Goal: Transaction & Acquisition: Purchase product/service

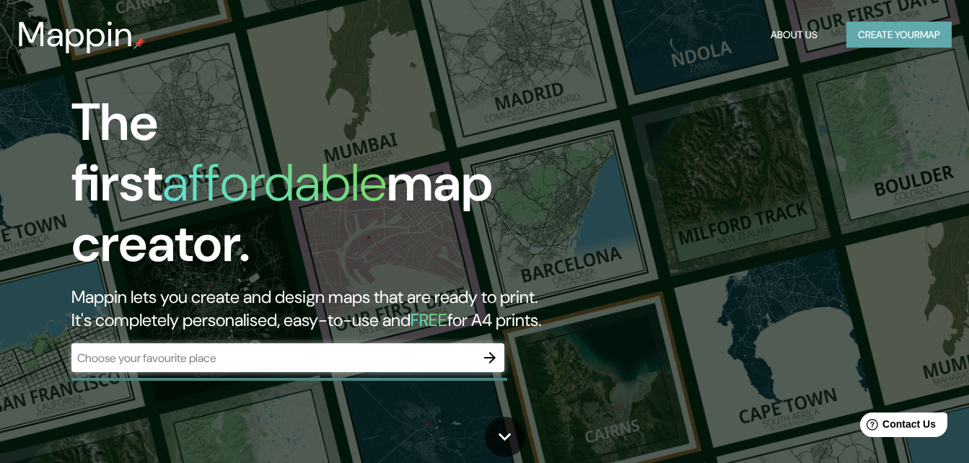
click at [887, 41] on button "Create your map" at bounding box center [898, 35] width 105 height 27
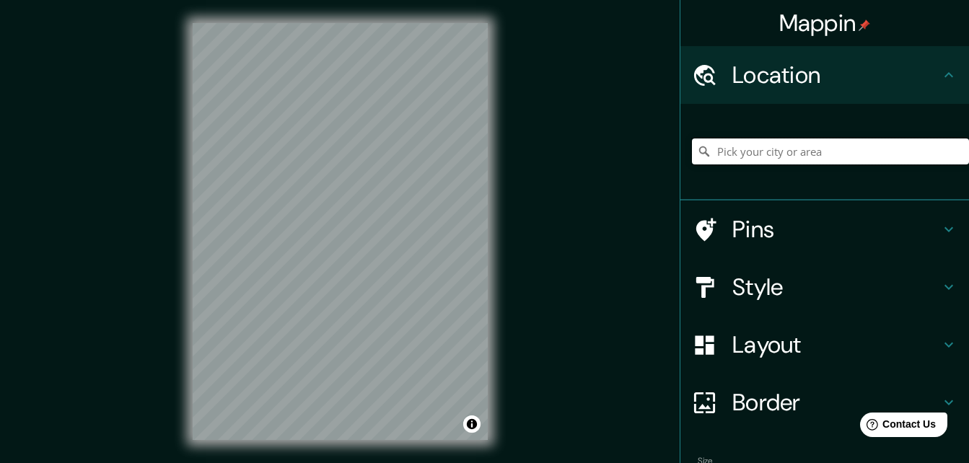
click at [741, 150] on input "Pick your city or area" at bounding box center [830, 152] width 277 height 26
click at [750, 154] on input "Santuario, [GEOGRAPHIC_DATA], [GEOGRAPHIC_DATA]" at bounding box center [830, 152] width 277 height 26
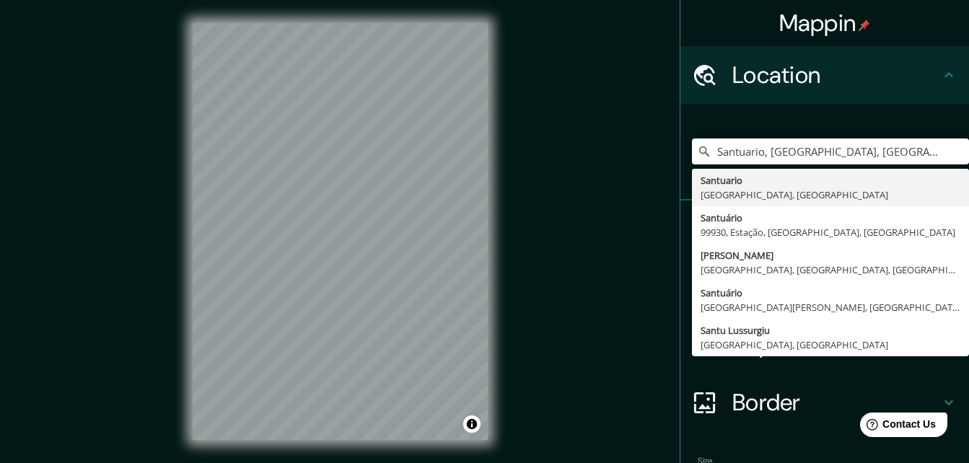
click at [874, 139] on div "Santuario, [GEOGRAPHIC_DATA], [GEOGRAPHIC_DATA] [GEOGRAPHIC_DATA], [GEOGRAPHIC_…" at bounding box center [830, 151] width 277 height 72
drag, startPoint x: 872, startPoint y: 145, endPoint x: 685, endPoint y: 151, distance: 187.0
click at [692, 151] on input "Santuario, [GEOGRAPHIC_DATA], [GEOGRAPHIC_DATA]" at bounding box center [830, 152] width 277 height 26
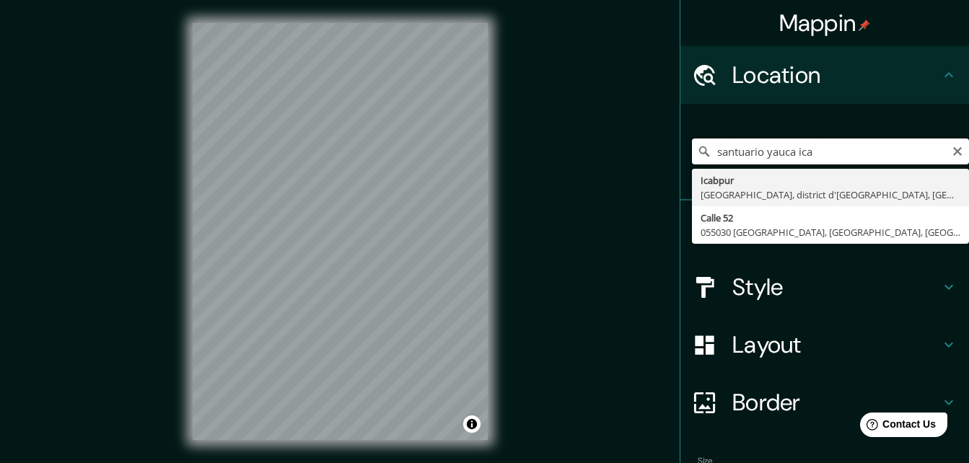
click at [755, 152] on input "santuario yauca ica" at bounding box center [830, 152] width 277 height 26
drag, startPoint x: 892, startPoint y: 150, endPoint x: 716, endPoint y: 150, distance: 176.0
click at [716, 150] on input "[GEOGRAPHIC_DATA][PERSON_NAME] ica" at bounding box center [830, 152] width 277 height 26
type input "ntuario de [PERSON_NAME] icasa"
drag, startPoint x: 886, startPoint y: 149, endPoint x: 662, endPoint y: 150, distance: 224.4
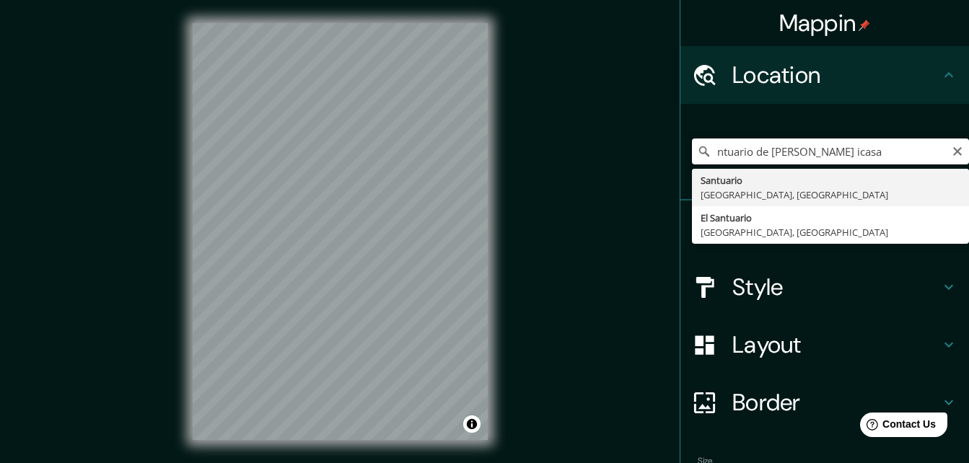
click at [662, 150] on div "Mappin Location ntuario de [GEOGRAPHIC_DATA][PERSON_NAME] icasa [GEOGRAPHIC_DAT…" at bounding box center [484, 243] width 969 height 486
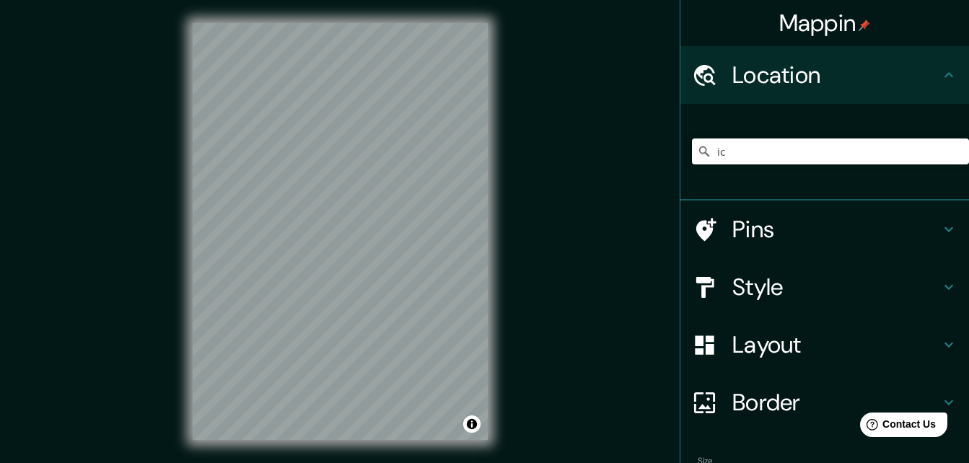
type input "i"
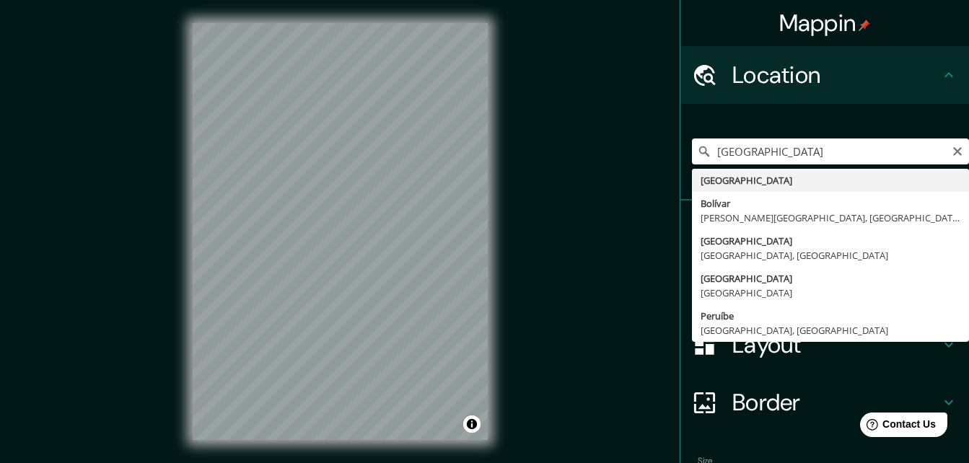
type input "[GEOGRAPHIC_DATA]"
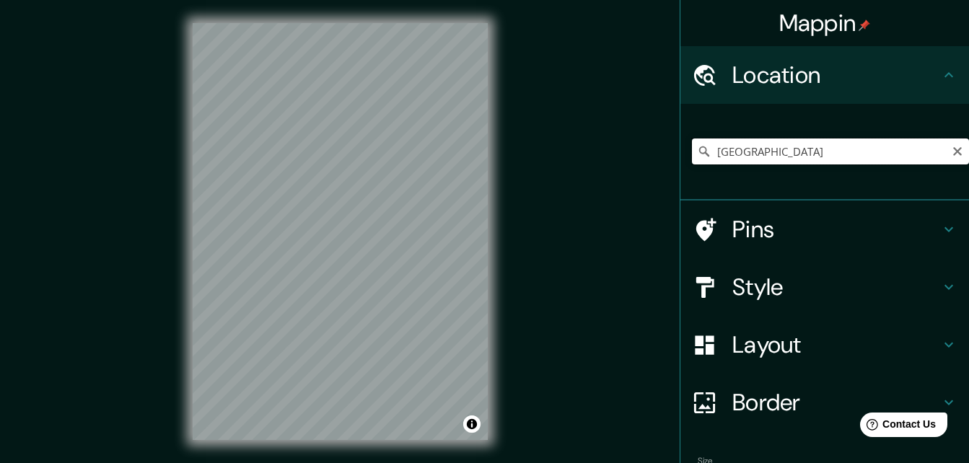
click at [728, 159] on input "[GEOGRAPHIC_DATA]" at bounding box center [830, 152] width 277 height 26
drag, startPoint x: 748, startPoint y: 148, endPoint x: 683, endPoint y: 148, distance: 65.7
click at [692, 148] on input "[GEOGRAPHIC_DATA]" at bounding box center [830, 152] width 277 height 26
click at [876, 155] on input "Ica, [GEOGRAPHIC_DATA], [GEOGRAPHIC_DATA]" at bounding box center [830, 152] width 277 height 26
drag, startPoint x: 876, startPoint y: 155, endPoint x: 679, endPoint y: 157, distance: 197.0
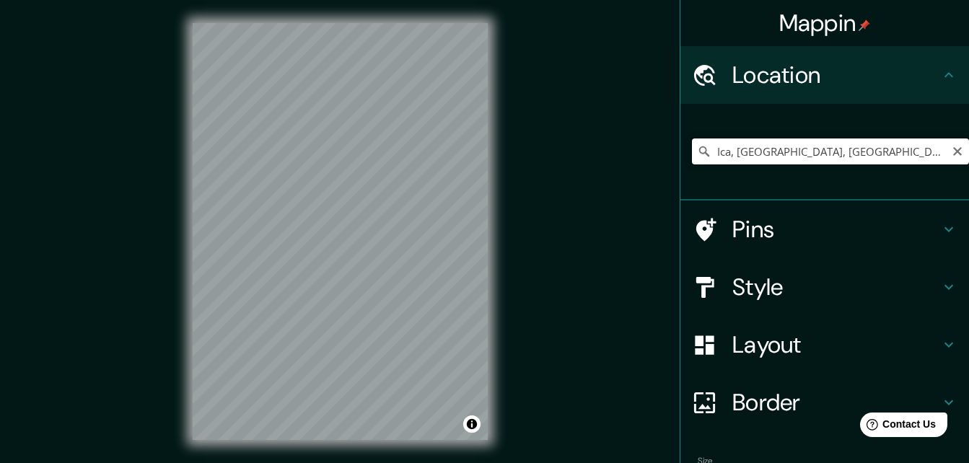
click at [680, 157] on div "Ica, [GEOGRAPHIC_DATA], [GEOGRAPHIC_DATA]" at bounding box center [824, 152] width 289 height 97
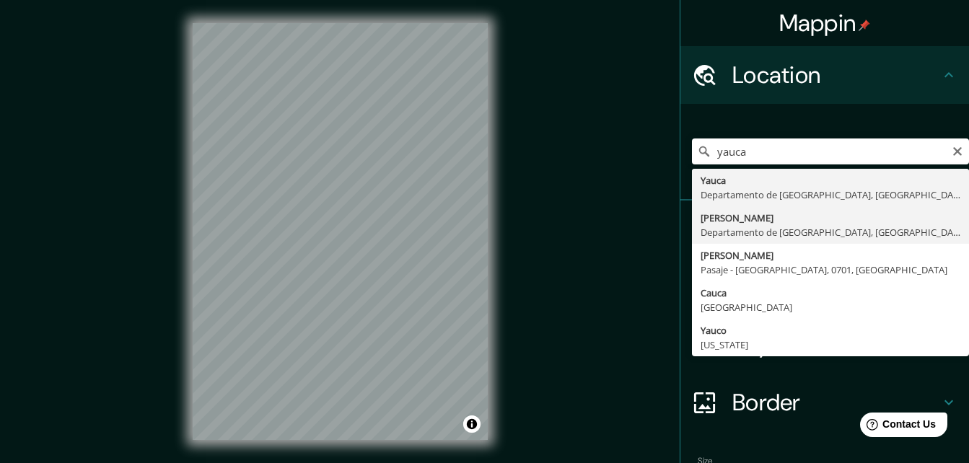
type input "[PERSON_NAME], [GEOGRAPHIC_DATA], [GEOGRAPHIC_DATA]"
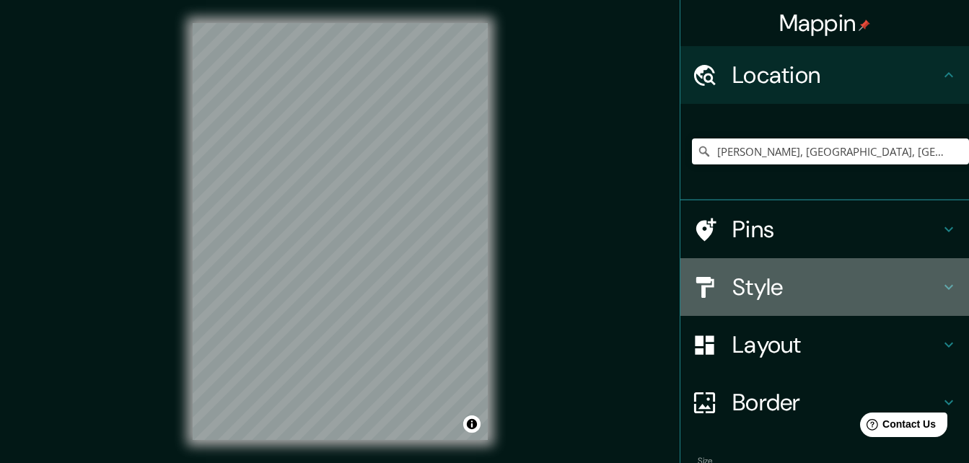
click at [820, 275] on h4 "Style" at bounding box center [836, 287] width 208 height 29
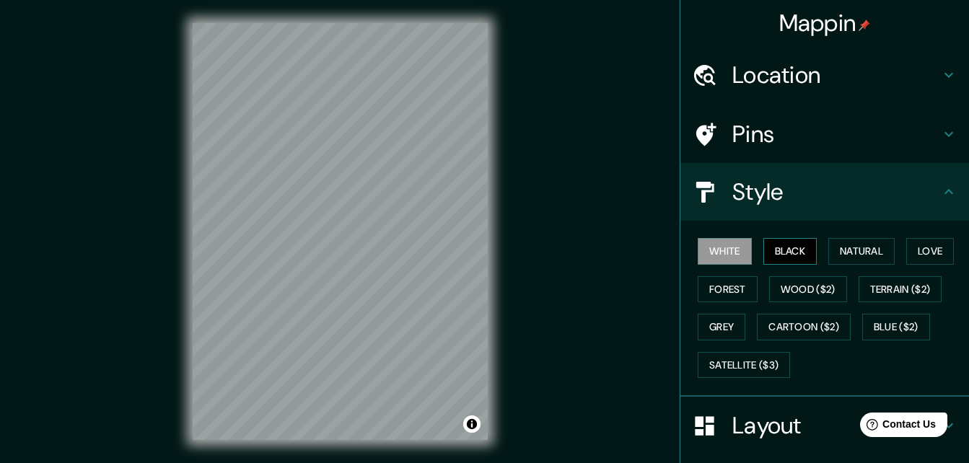
click at [784, 248] on button "Black" at bounding box center [790, 251] width 54 height 27
click at [851, 251] on button "Natural" at bounding box center [861, 251] width 66 height 27
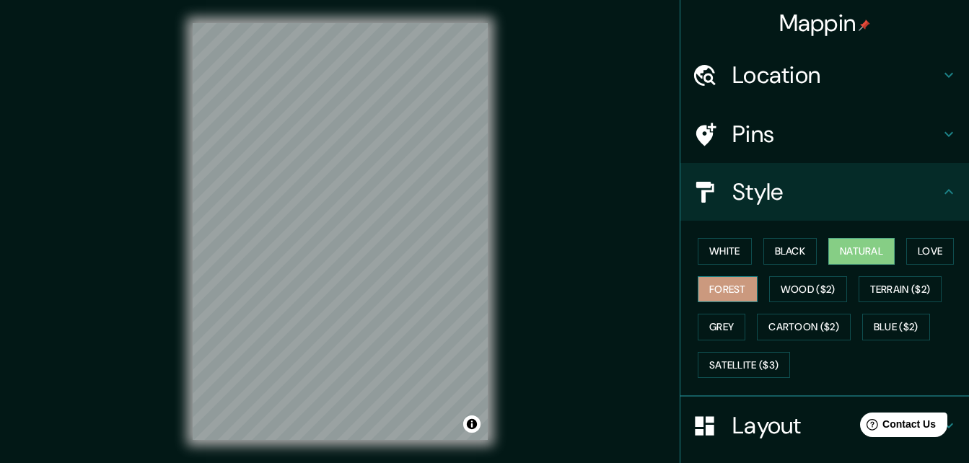
click at [739, 276] on button "Forest" at bounding box center [728, 289] width 60 height 27
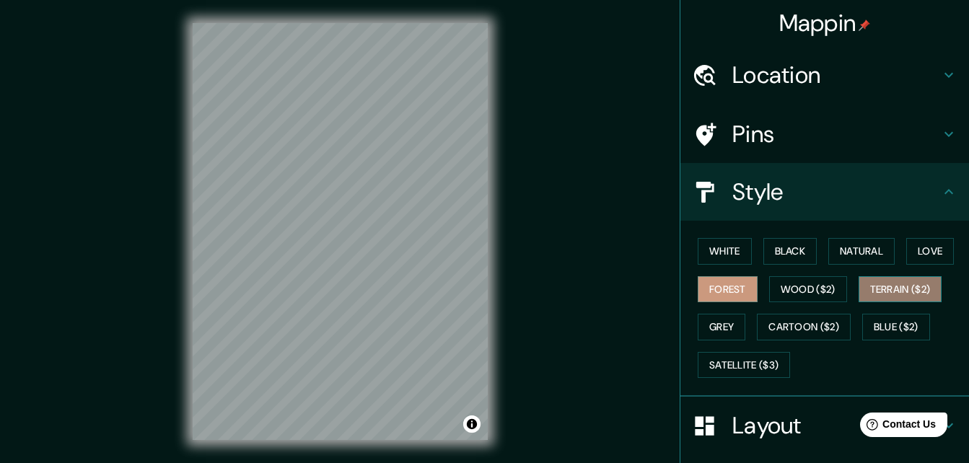
click at [885, 284] on button "Terrain ($2)" at bounding box center [901, 289] width 84 height 27
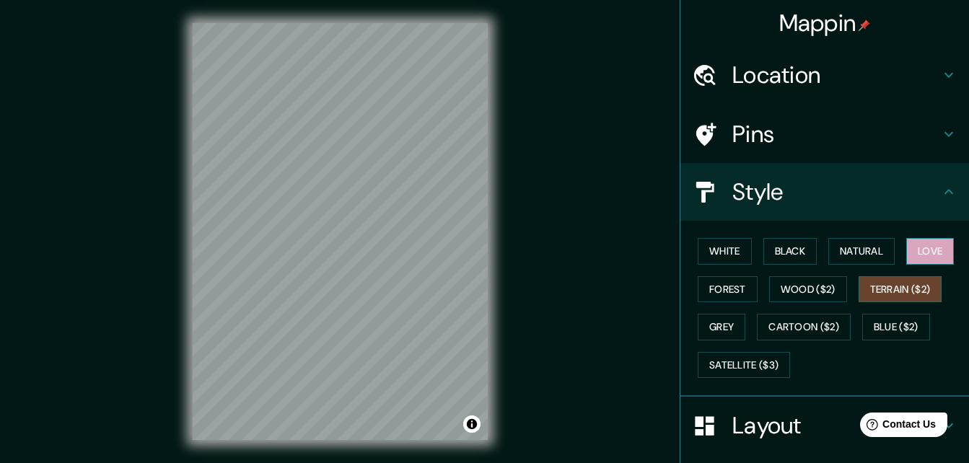
click at [920, 259] on button "Love" at bounding box center [930, 251] width 48 height 27
click at [726, 327] on button "Grey" at bounding box center [722, 327] width 48 height 27
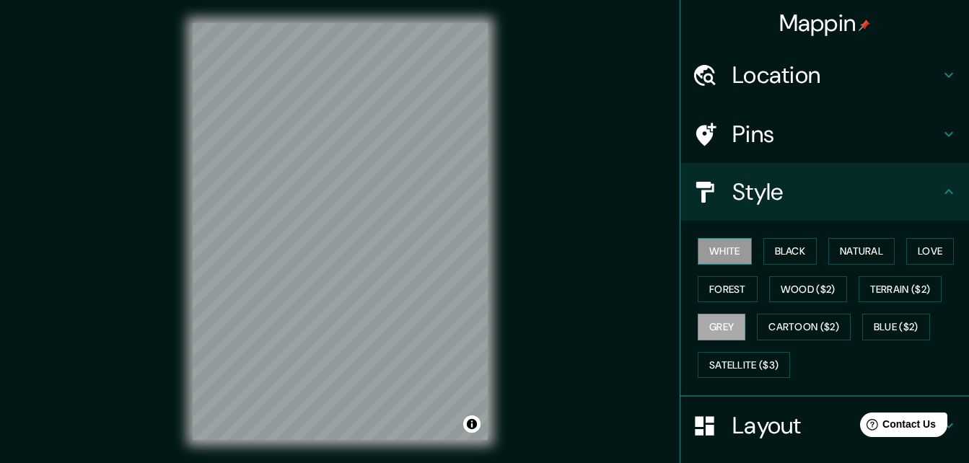
click at [729, 245] on button "White" at bounding box center [725, 251] width 54 height 27
click at [768, 255] on button "Black" at bounding box center [790, 251] width 54 height 27
